Goal: Information Seeking & Learning: Understand process/instructions

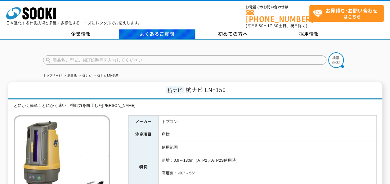
click at [169, 32] on link "よくあるご質問" at bounding box center [157, 33] width 76 height 9
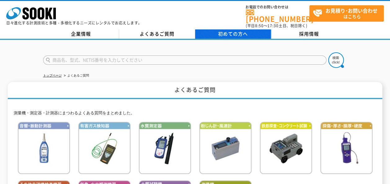
click at [221, 33] on span "初めての方へ" at bounding box center [233, 33] width 30 height 7
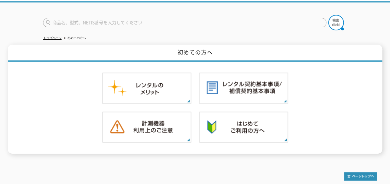
scroll to position [60, 0]
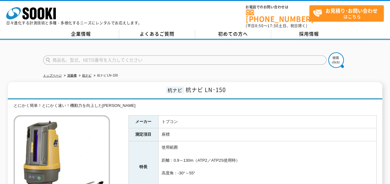
click at [371, 52] on div at bounding box center [195, 55] width 390 height 30
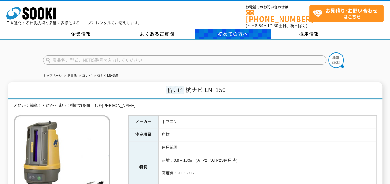
click at [222, 30] on span "初めての方へ" at bounding box center [233, 33] width 30 height 7
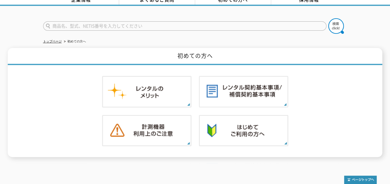
scroll to position [60, 0]
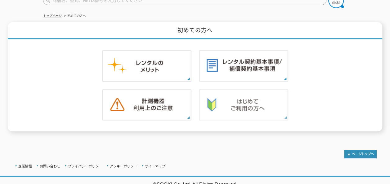
click at [251, 96] on img at bounding box center [243, 105] width 89 height 32
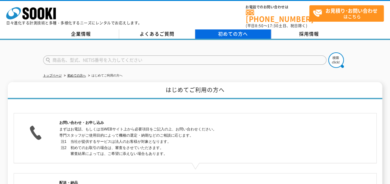
click at [237, 32] on span "初めての方へ" at bounding box center [233, 33] width 30 height 7
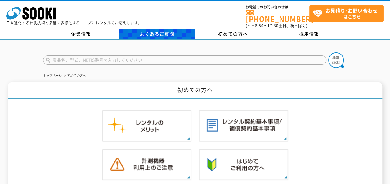
click at [172, 30] on link "よくあるご質問" at bounding box center [157, 33] width 76 height 9
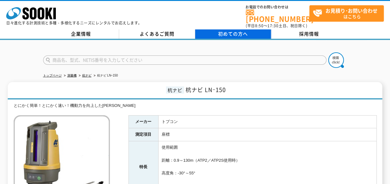
click at [217, 29] on link "初めての方へ" at bounding box center [233, 33] width 76 height 9
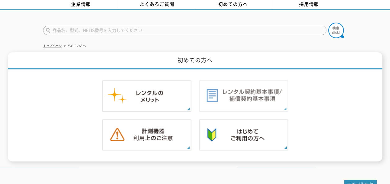
scroll to position [31, 0]
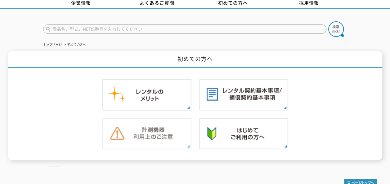
click at [166, 125] on img at bounding box center [146, 134] width 89 height 32
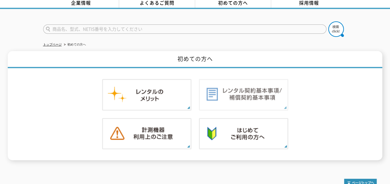
click at [251, 93] on img at bounding box center [243, 95] width 89 height 32
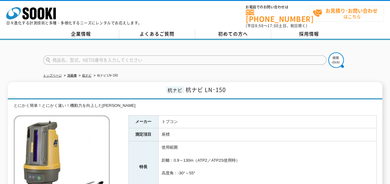
click at [353, 17] on span "お見積り･お問い合わせ はこちら" at bounding box center [348, 14] width 71 height 16
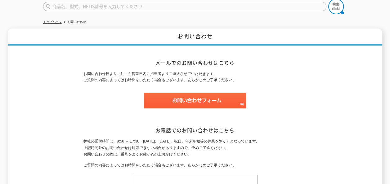
scroll to position [67, 0]
